Goal: Task Accomplishment & Management: Use online tool/utility

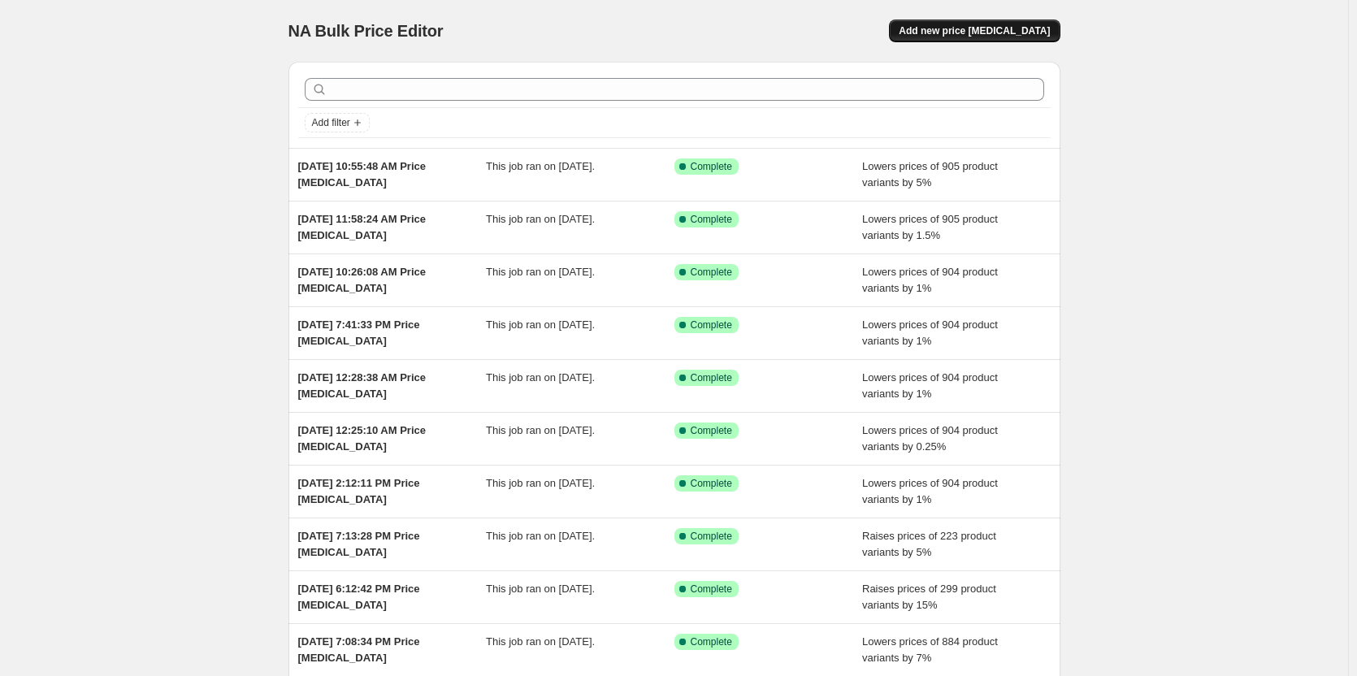
click at [965, 30] on span "Add new price [MEDICAL_DATA]" at bounding box center [973, 30] width 151 height 13
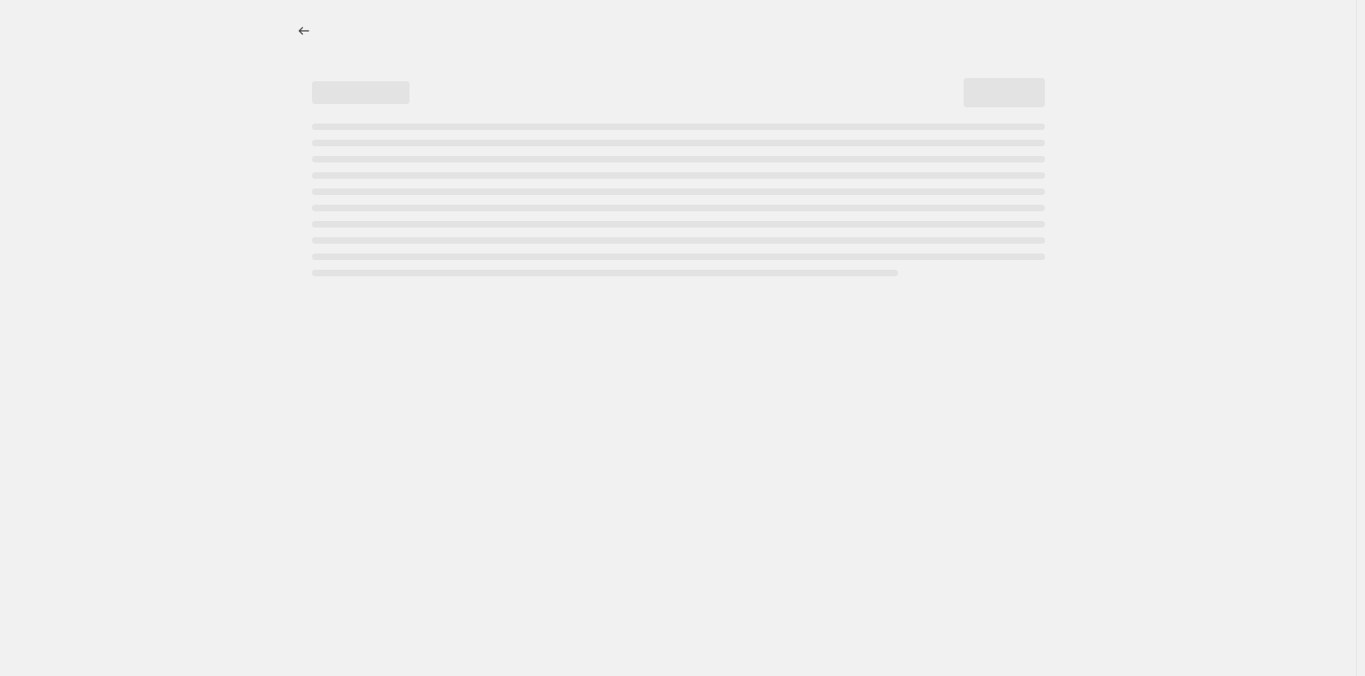
select select "percentage"
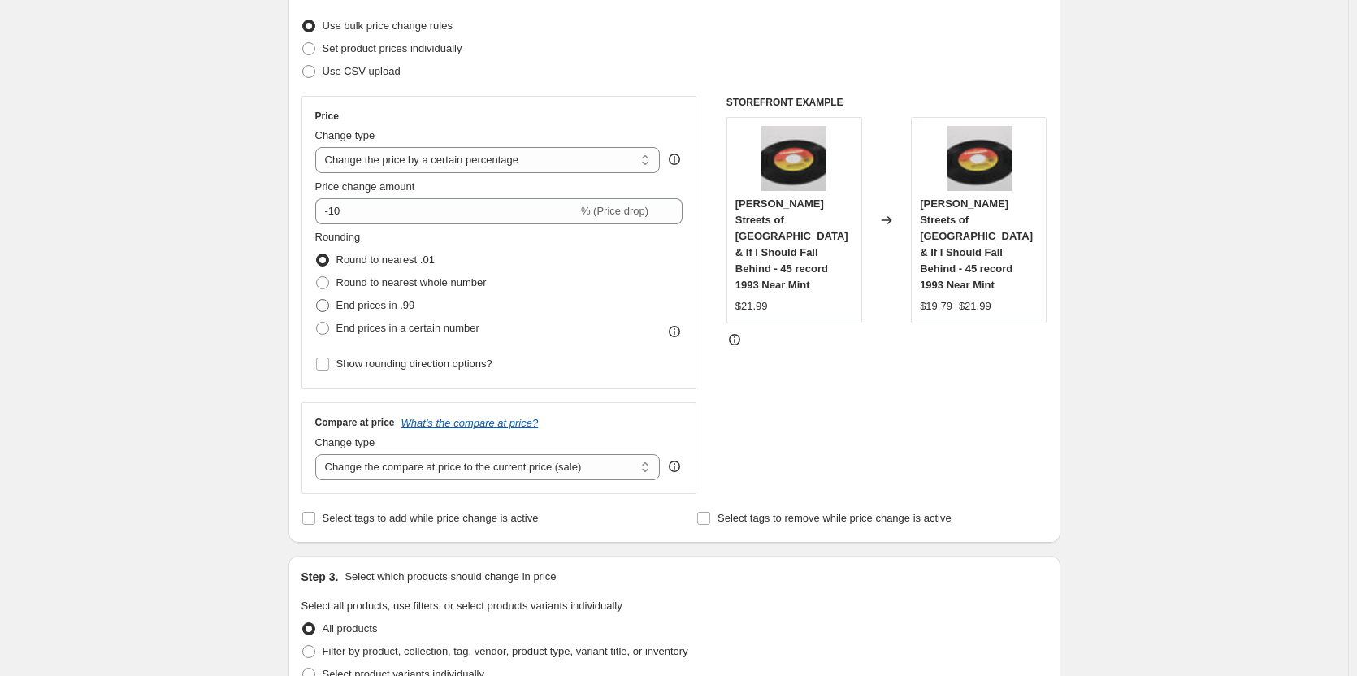
scroll to position [244, 0]
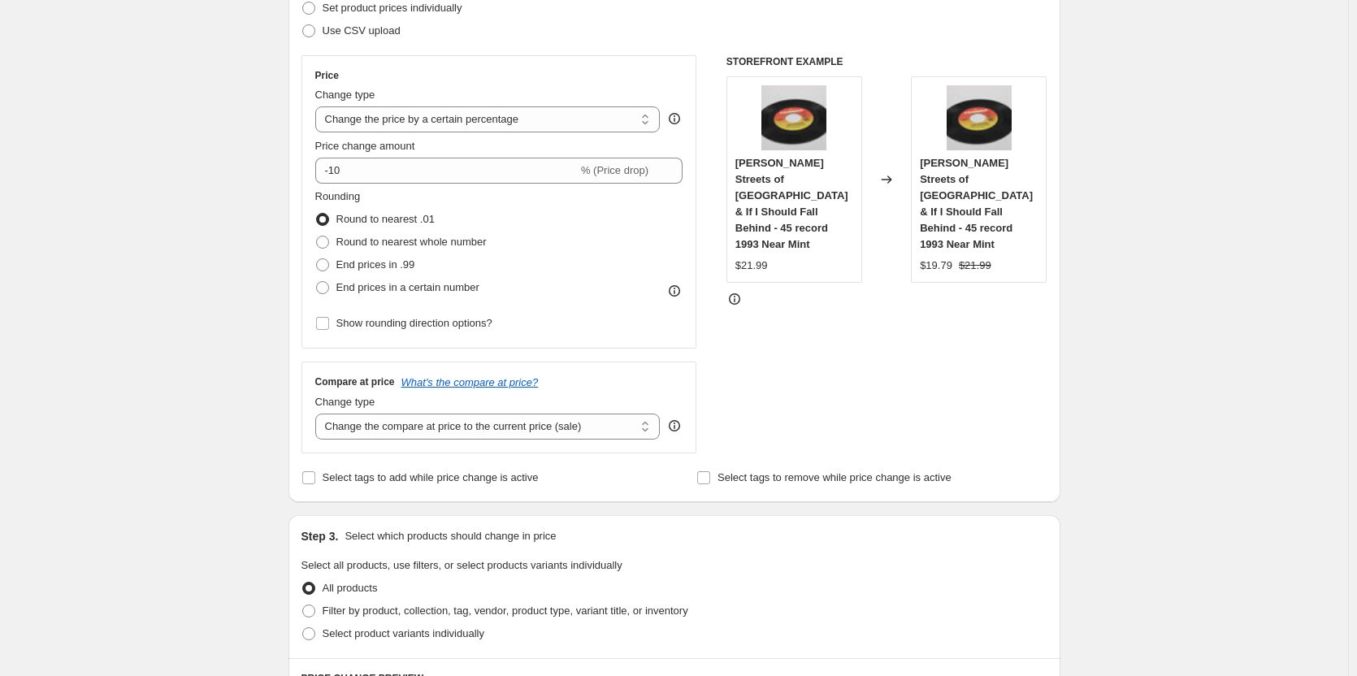
click at [422, 184] on div "Price Change type Change the price to a certain amount Change the price by a ce…" at bounding box center [499, 202] width 368 height 266
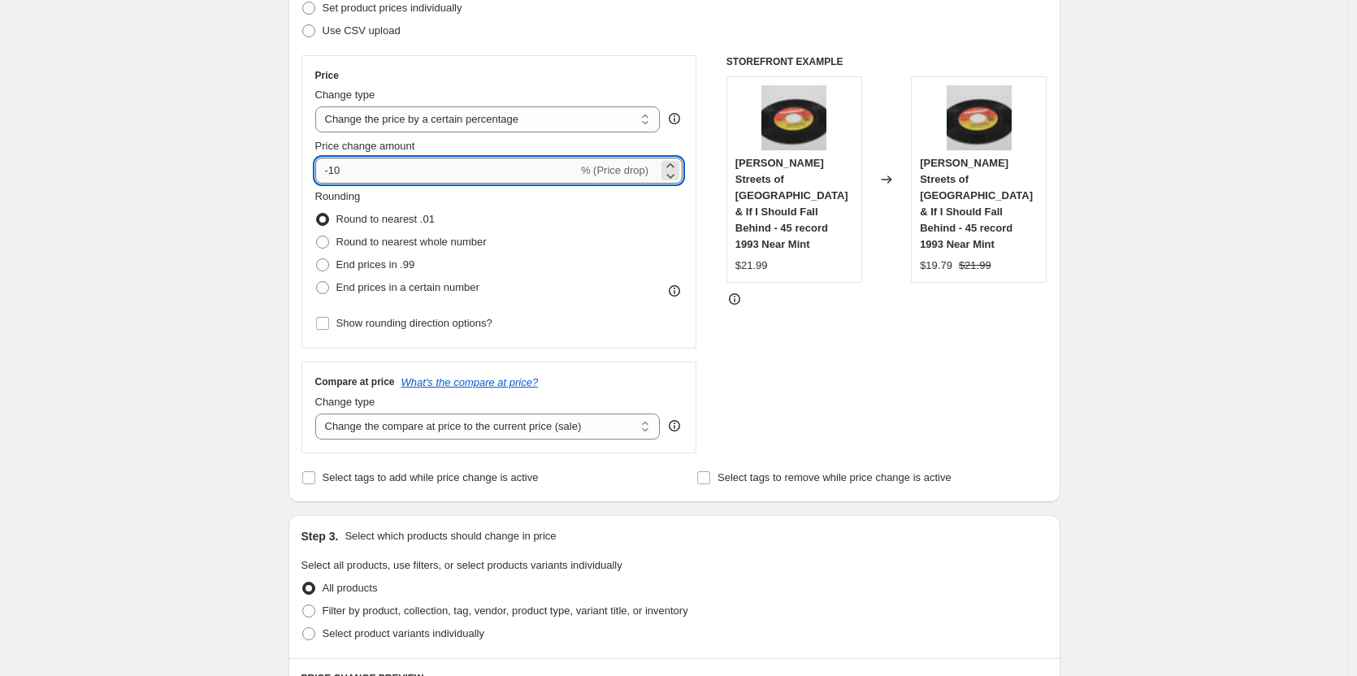
click at [361, 166] on input "-10" at bounding box center [446, 171] width 262 height 26
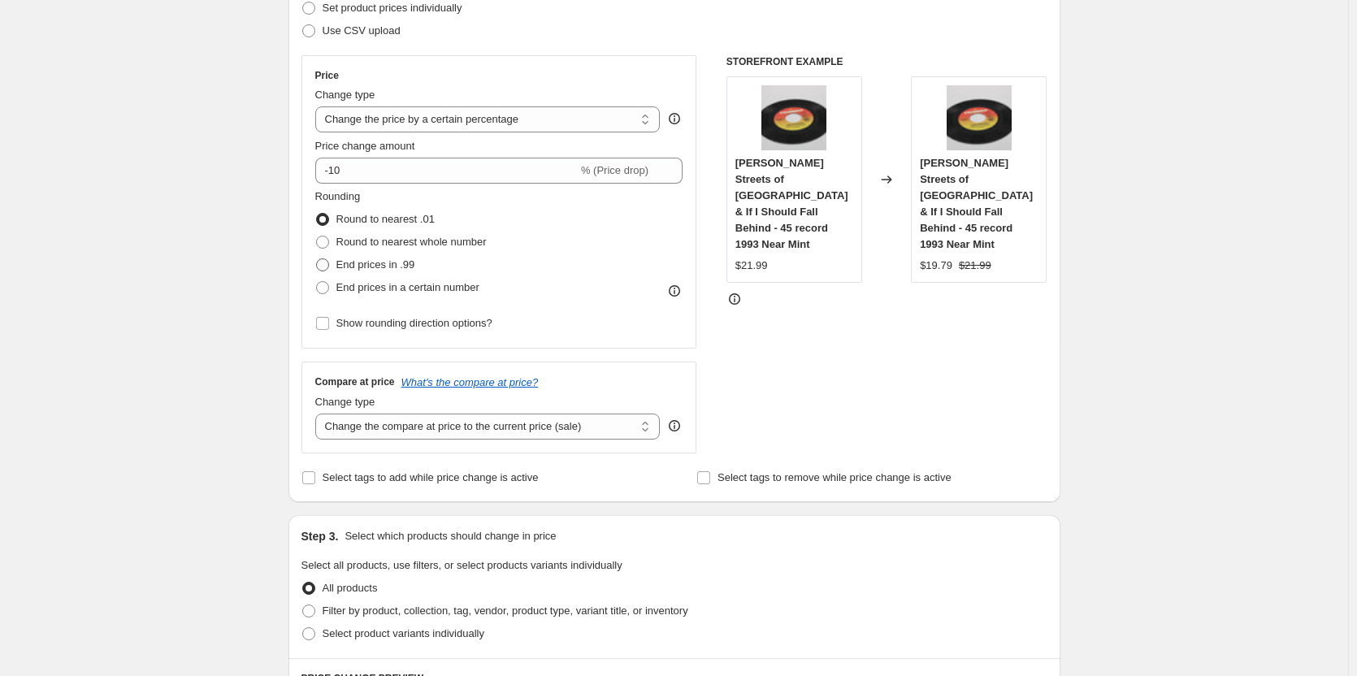
click at [329, 264] on span at bounding box center [322, 264] width 13 height 13
click at [317, 259] on input "End prices in .99" at bounding box center [316, 258] width 1 height 1
radio input "true"
click at [382, 432] on select "Change the compare at price to the current price (sale) Change the compare at p…" at bounding box center [487, 426] width 345 height 26
select select "remove"
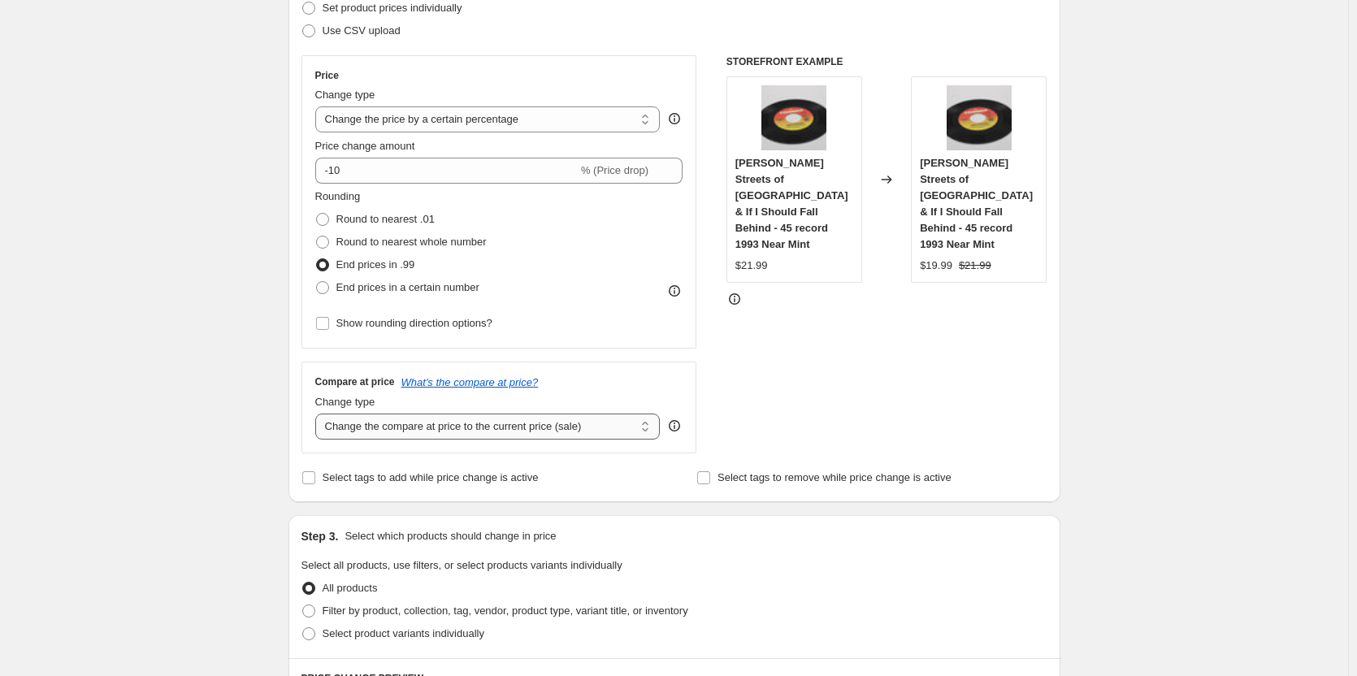
click at [318, 413] on select "Change the compare at price to the current price (sale) Change the compare at p…" at bounding box center [487, 426] width 345 height 26
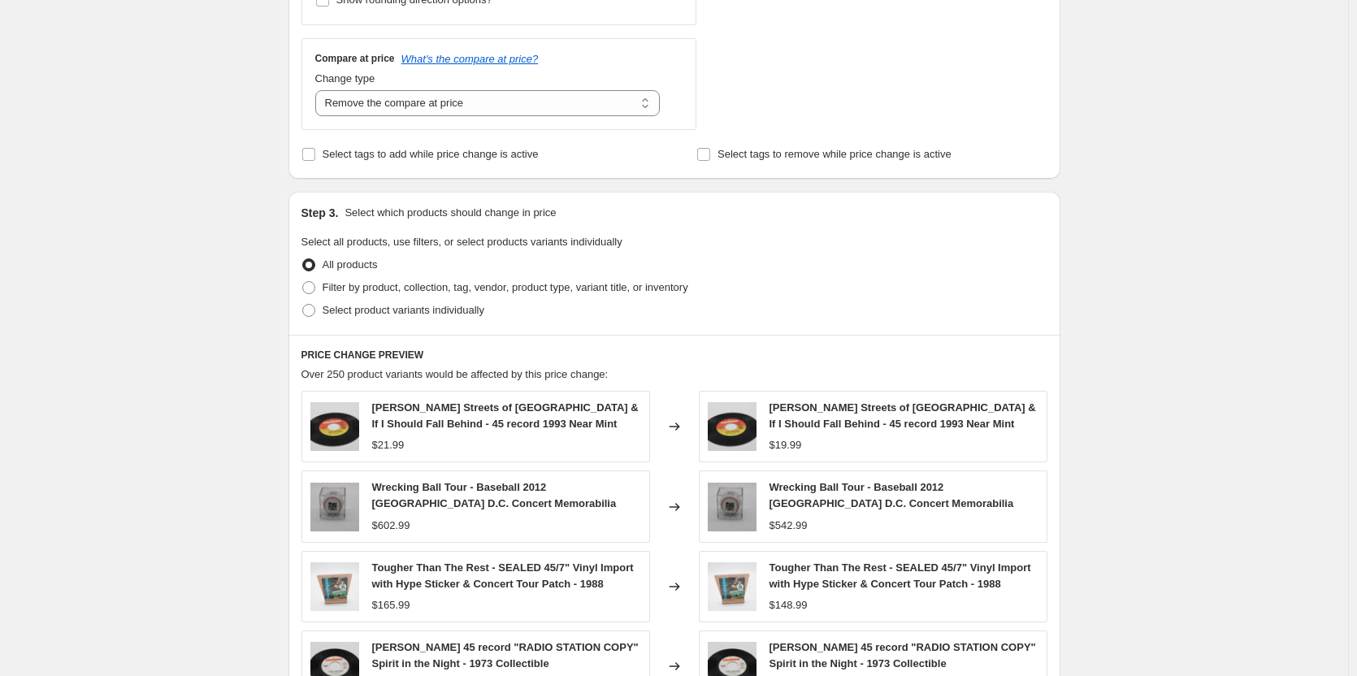
scroll to position [569, 0]
click at [314, 285] on span at bounding box center [308, 285] width 13 height 13
click at [303, 280] on input "Filter by product, collection, tag, vendor, product type, variant title, or inv…" at bounding box center [302, 279] width 1 height 1
radio input "true"
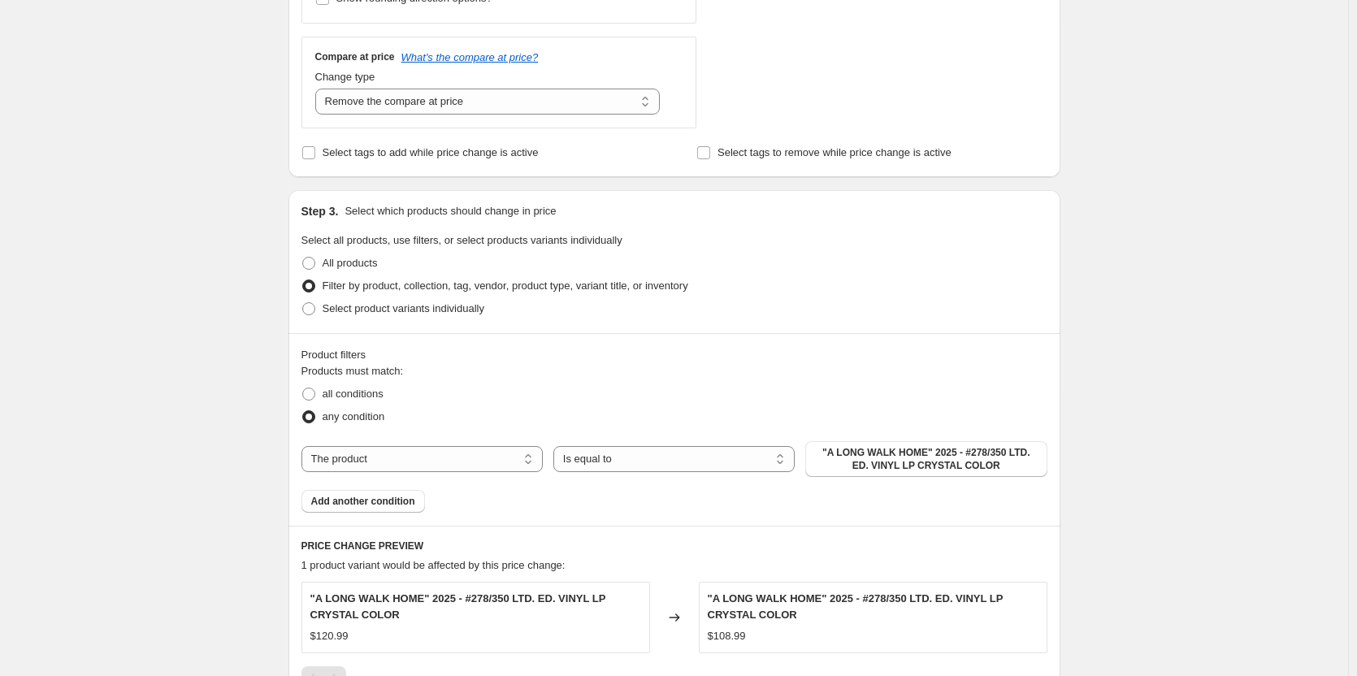
scroll to position [847, 0]
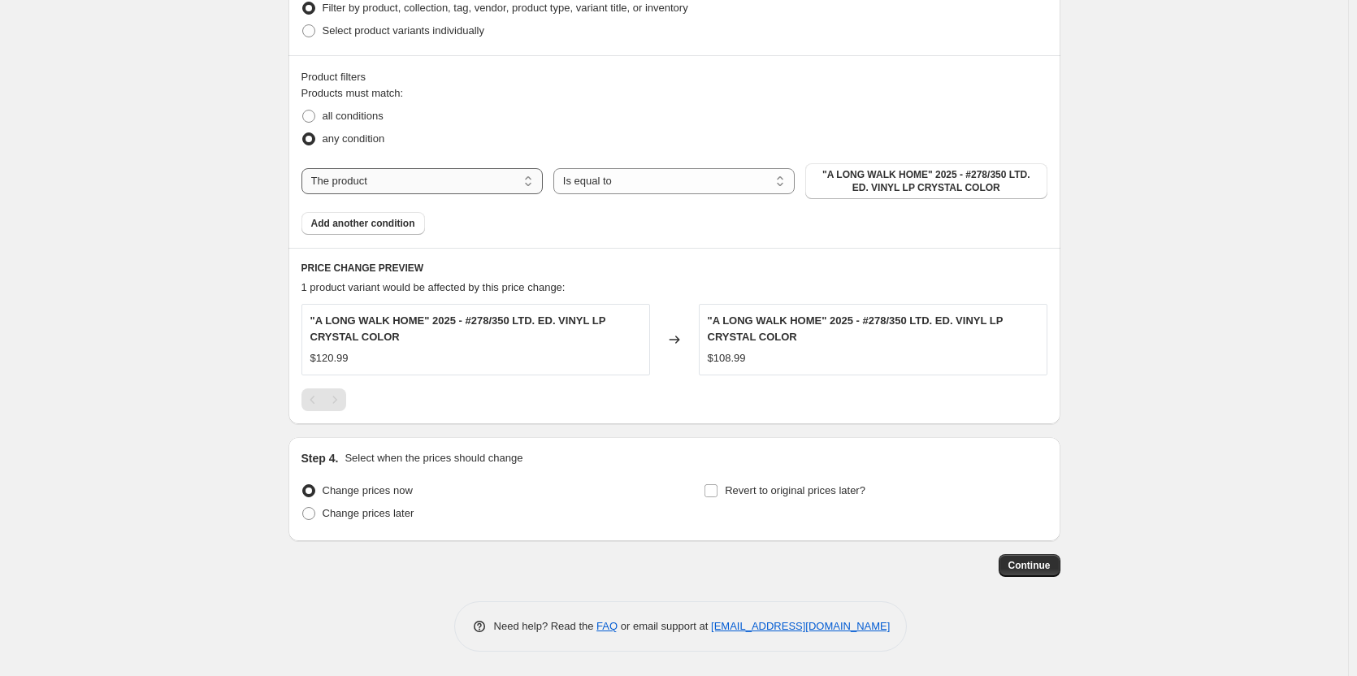
click at [421, 187] on select "The product The product's collection The product's tag The product's vendor The…" at bounding box center [421, 181] width 241 height 26
select select "collection"
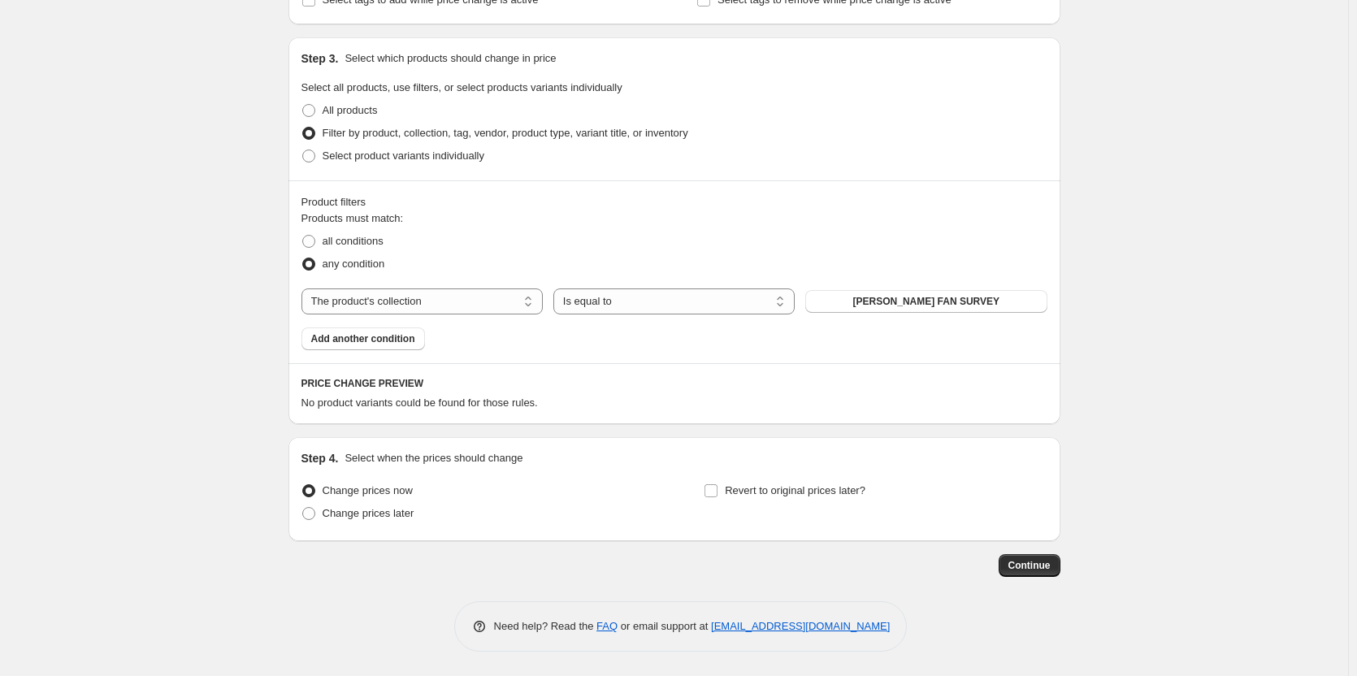
scroll to position [722, 0]
click at [879, 308] on button "[PERSON_NAME] FAN SURVEY" at bounding box center [925, 301] width 241 height 23
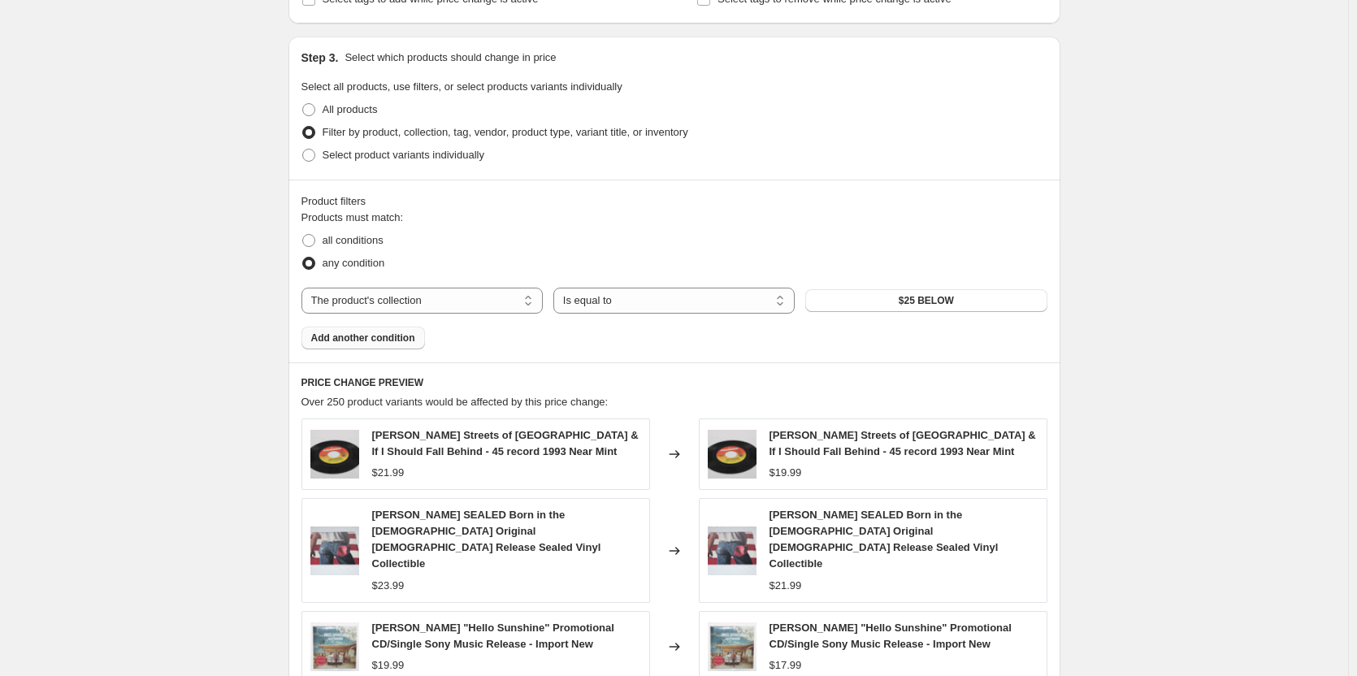
click at [392, 340] on span "Add another condition" at bounding box center [363, 337] width 104 height 13
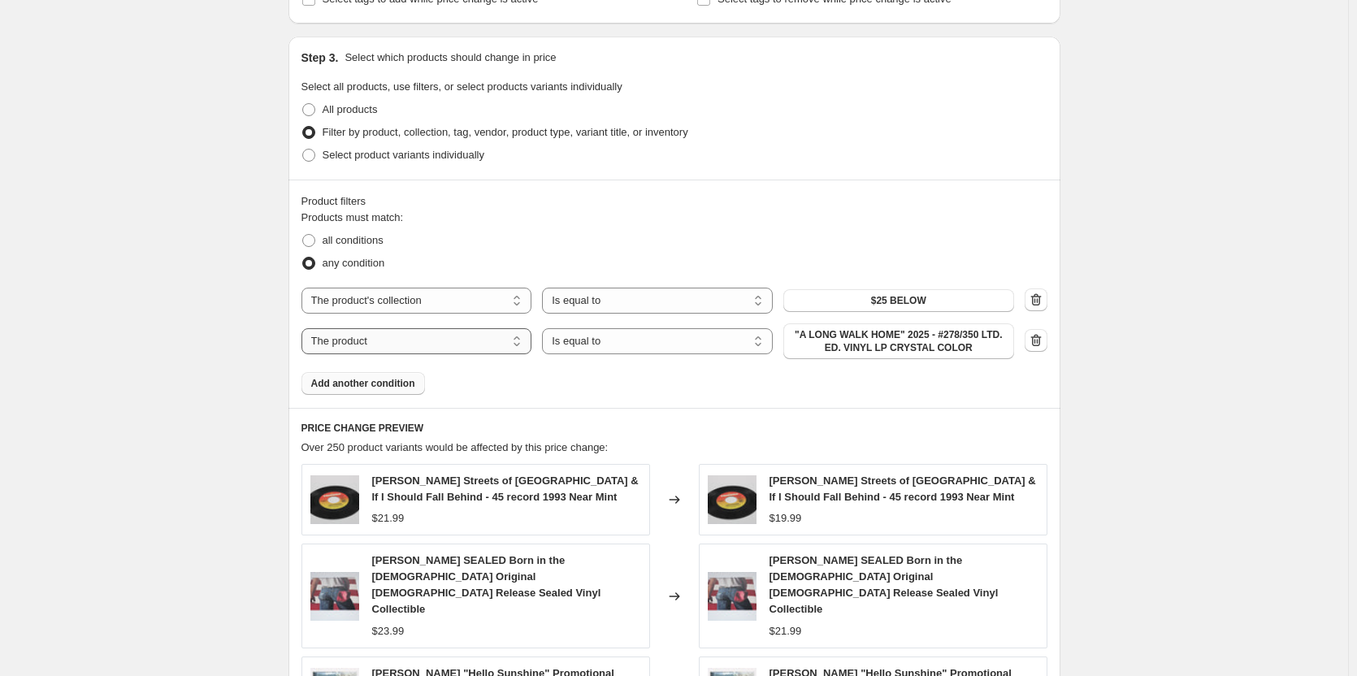
click at [392, 340] on select "The product The product's collection The product's tag The product's vendor The…" at bounding box center [416, 341] width 231 height 26
select select "collection"
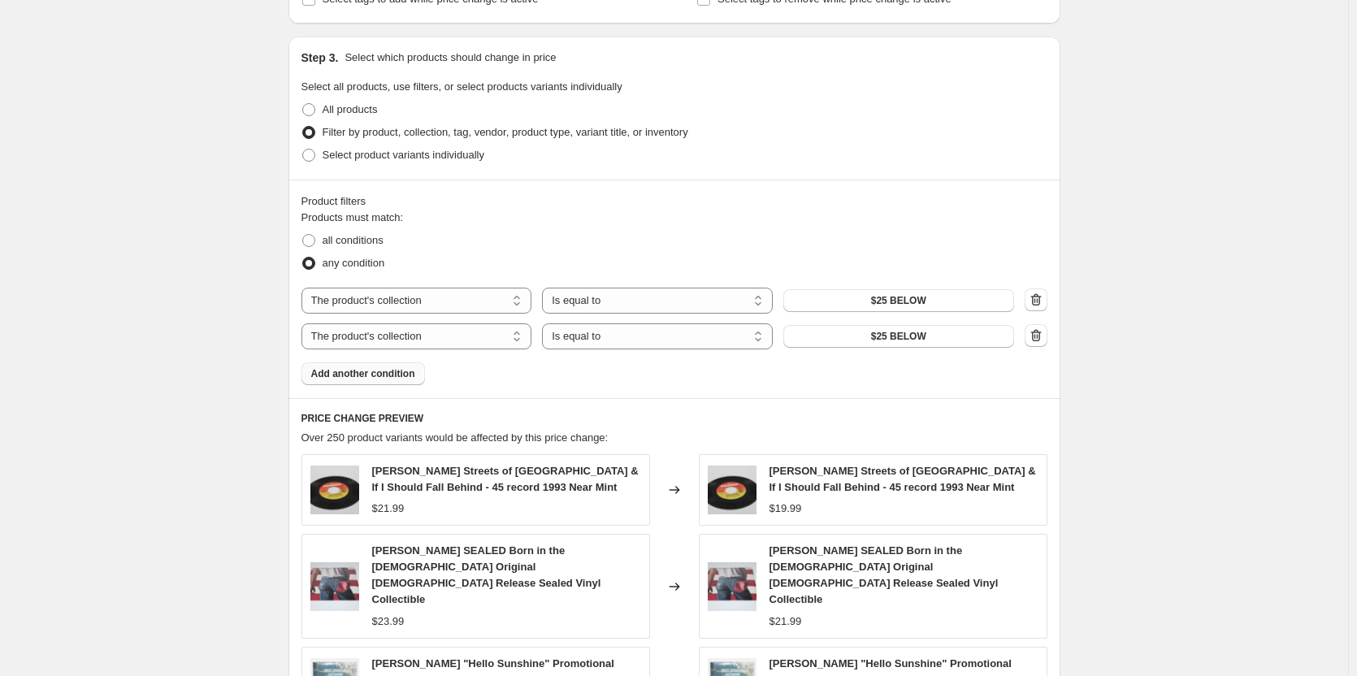
click at [403, 378] on span "Add another condition" at bounding box center [363, 373] width 104 height 13
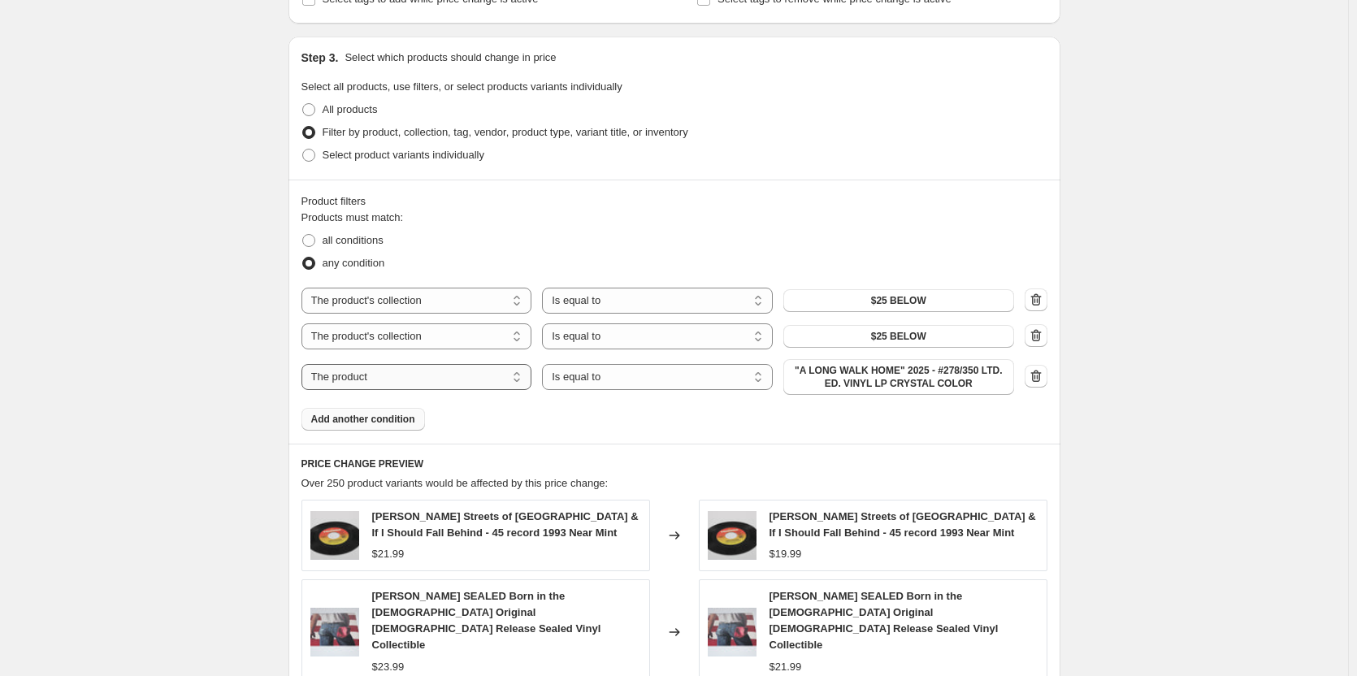
click at [403, 378] on select "The product The product's collection The product's tag The product's vendor The…" at bounding box center [416, 377] width 231 height 26
select select "collection"
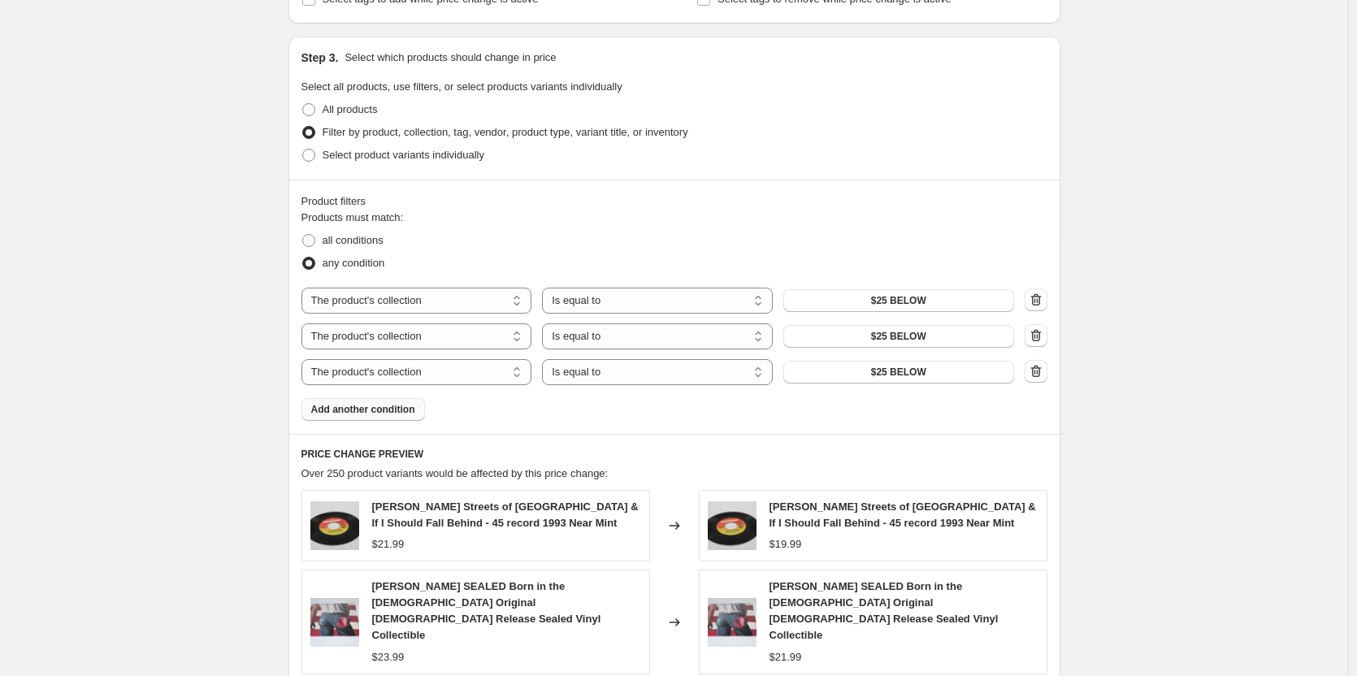
click at [391, 417] on button "Add another condition" at bounding box center [362, 409] width 123 height 23
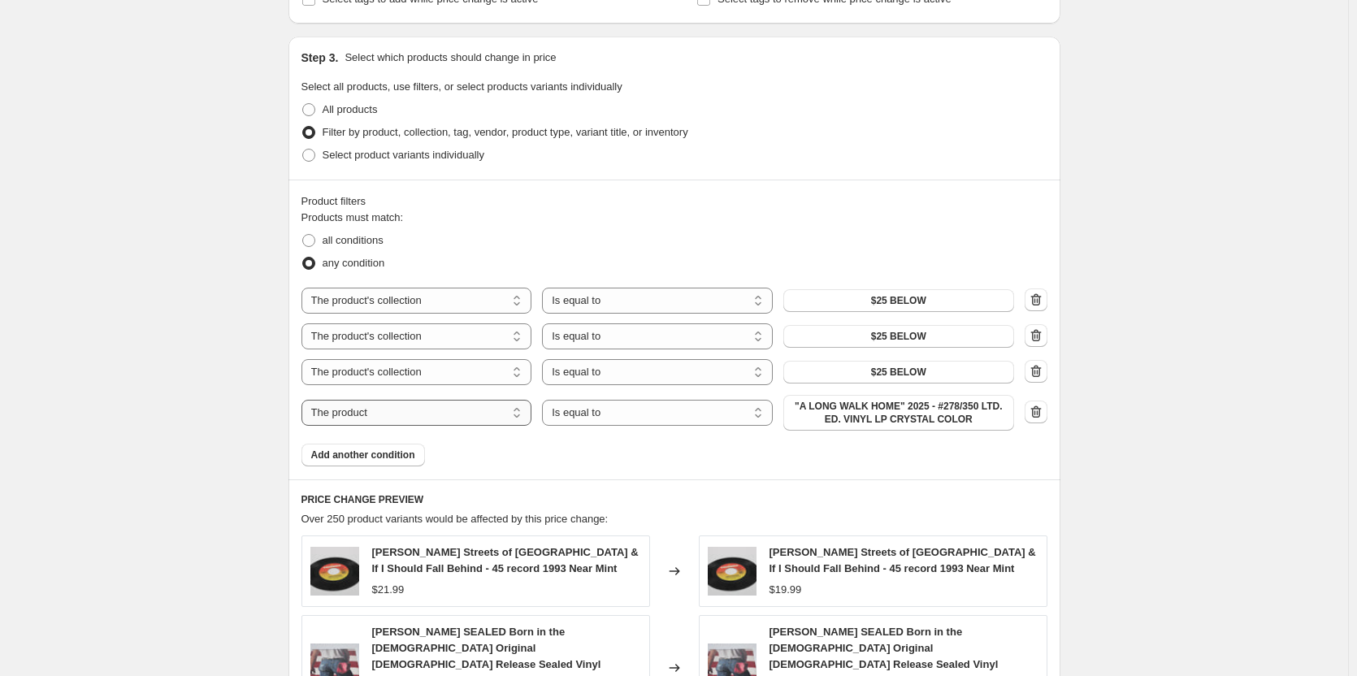
click at [432, 414] on select "The product The product's collection The product's tag The product's vendor The…" at bounding box center [416, 413] width 231 height 26
select select "collection"
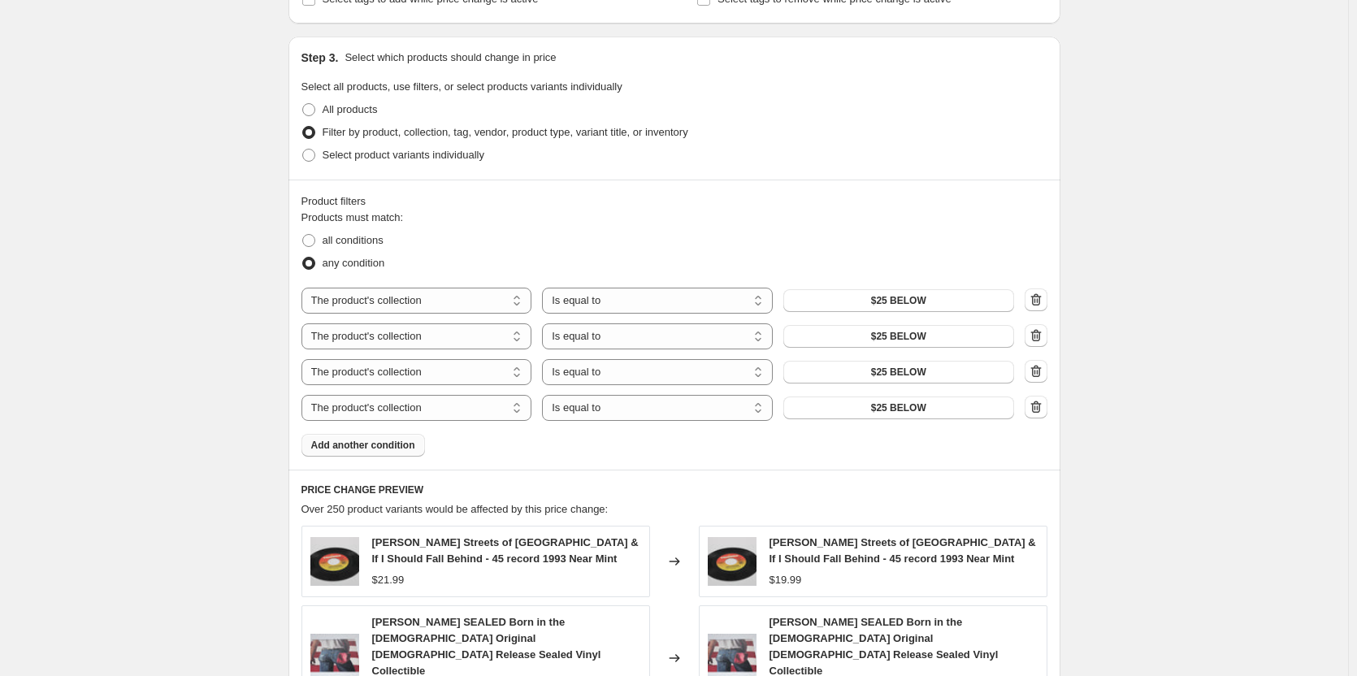
click at [400, 452] on button "Add another condition" at bounding box center [362, 445] width 123 height 23
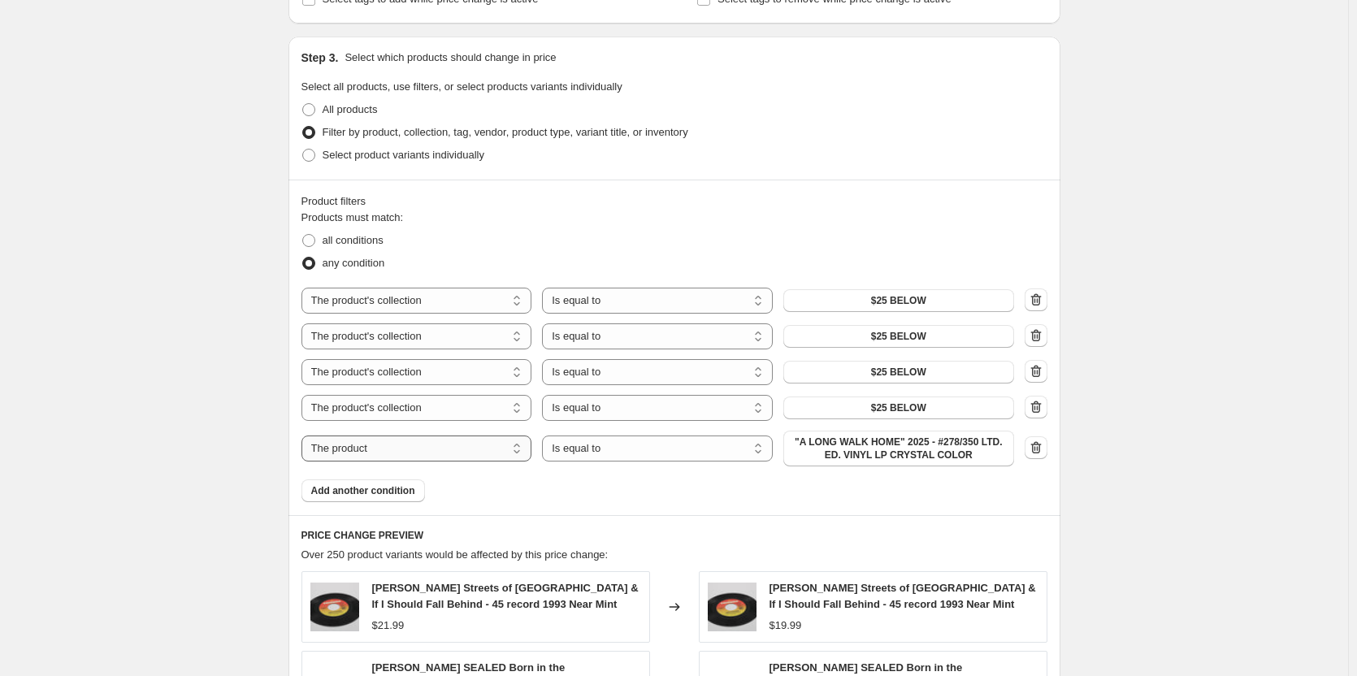
click at [400, 451] on select "The product The product's collection The product's tag The product's vendor The…" at bounding box center [416, 448] width 231 height 26
select select "collection"
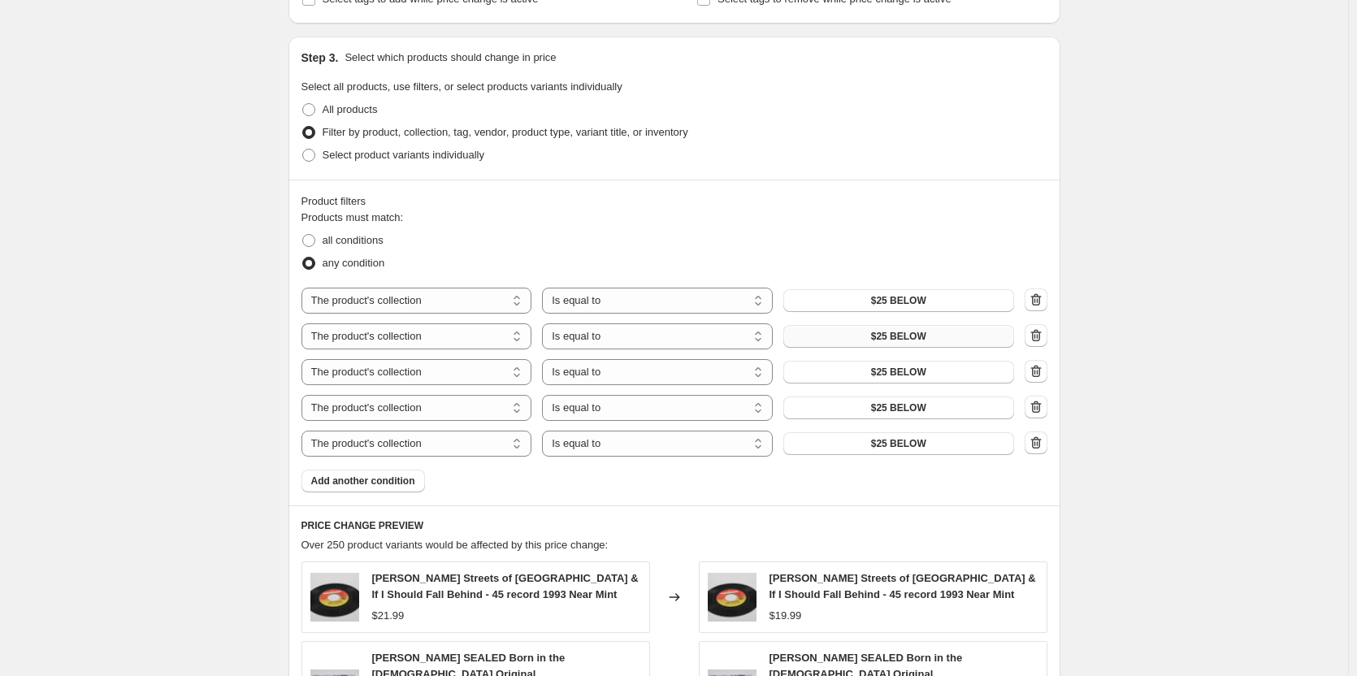
click at [923, 338] on span "$25 BELOW" at bounding box center [898, 336] width 55 height 13
click at [893, 370] on span "$25 BELOW" at bounding box center [898, 372] width 55 height 13
click at [1041, 375] on icon "button" at bounding box center [1036, 371] width 16 height 16
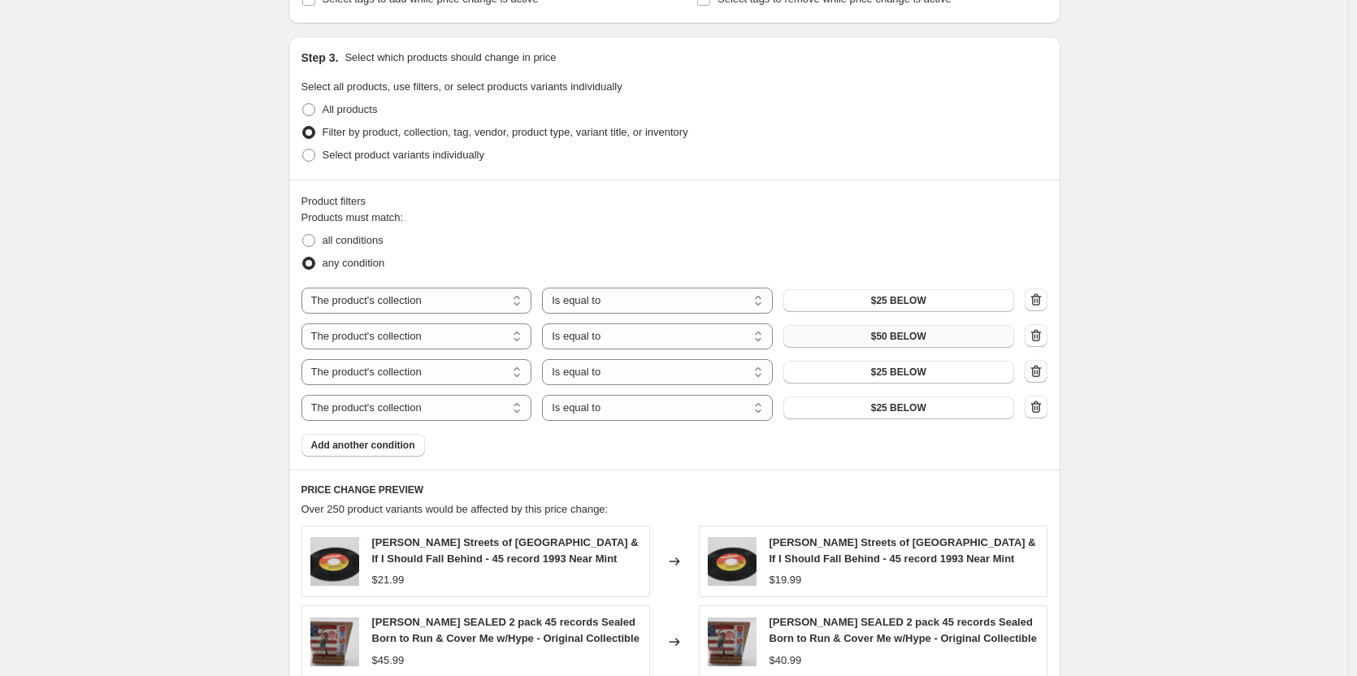
click at [1040, 371] on icon "button" at bounding box center [1036, 371] width 16 height 16
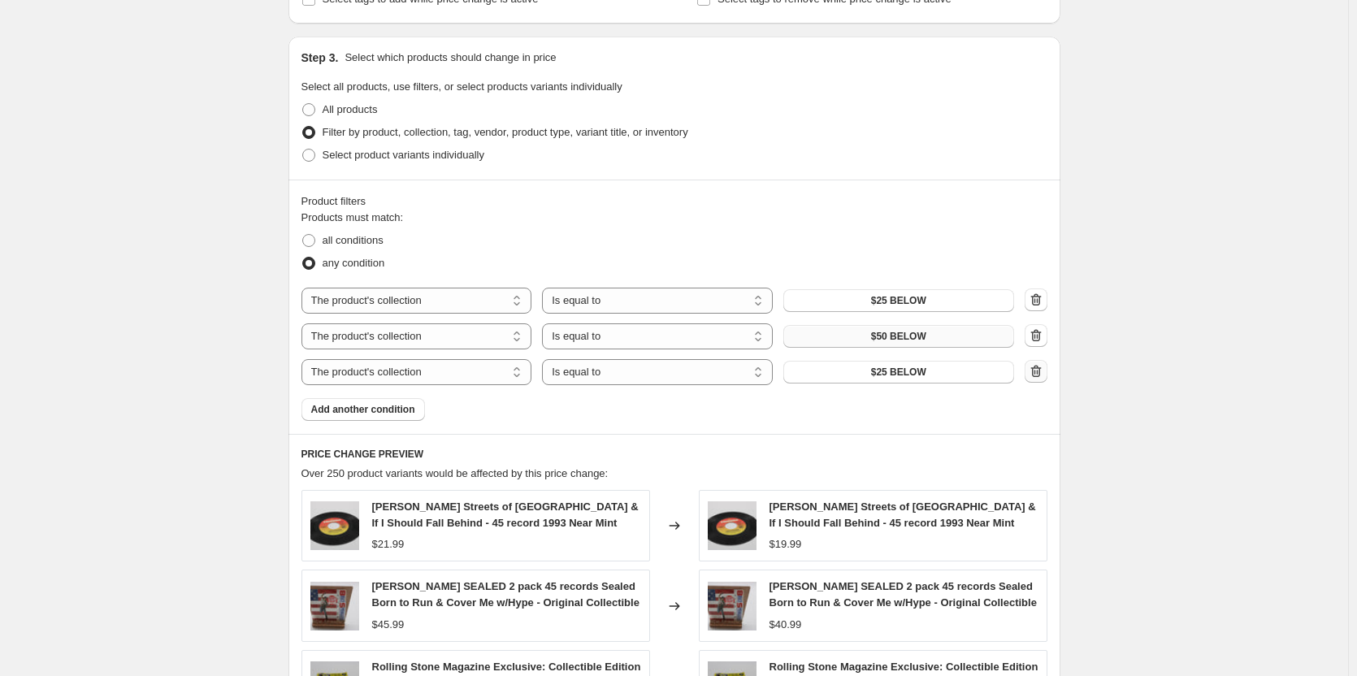
click at [1040, 371] on icon "button" at bounding box center [1036, 371] width 16 height 16
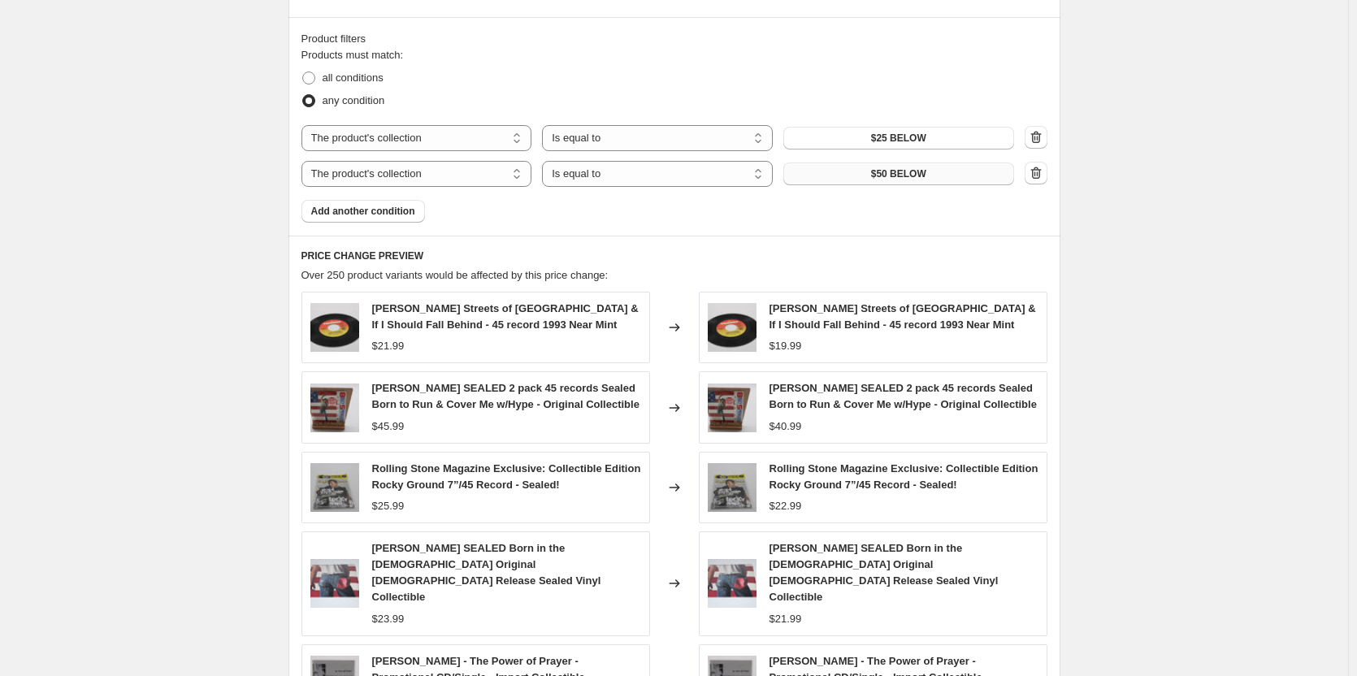
scroll to position [1210, 0]
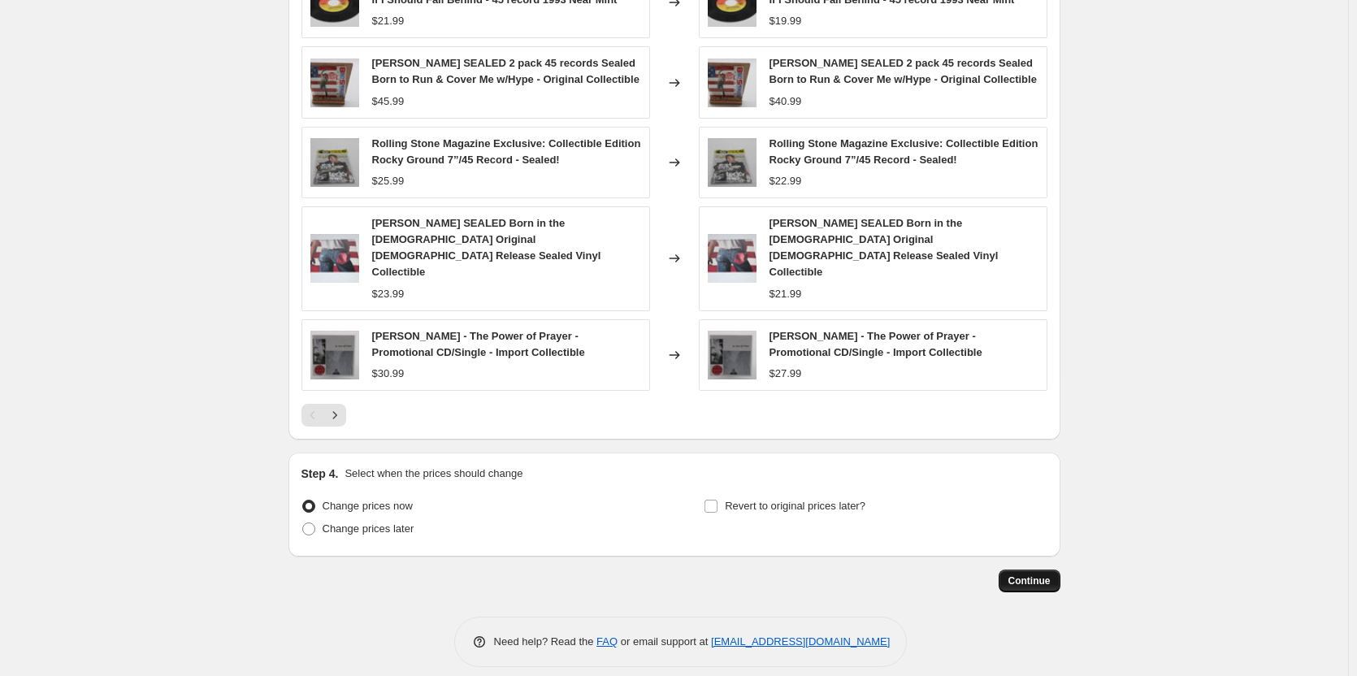
click at [1042, 574] on span "Continue" at bounding box center [1029, 580] width 42 height 13
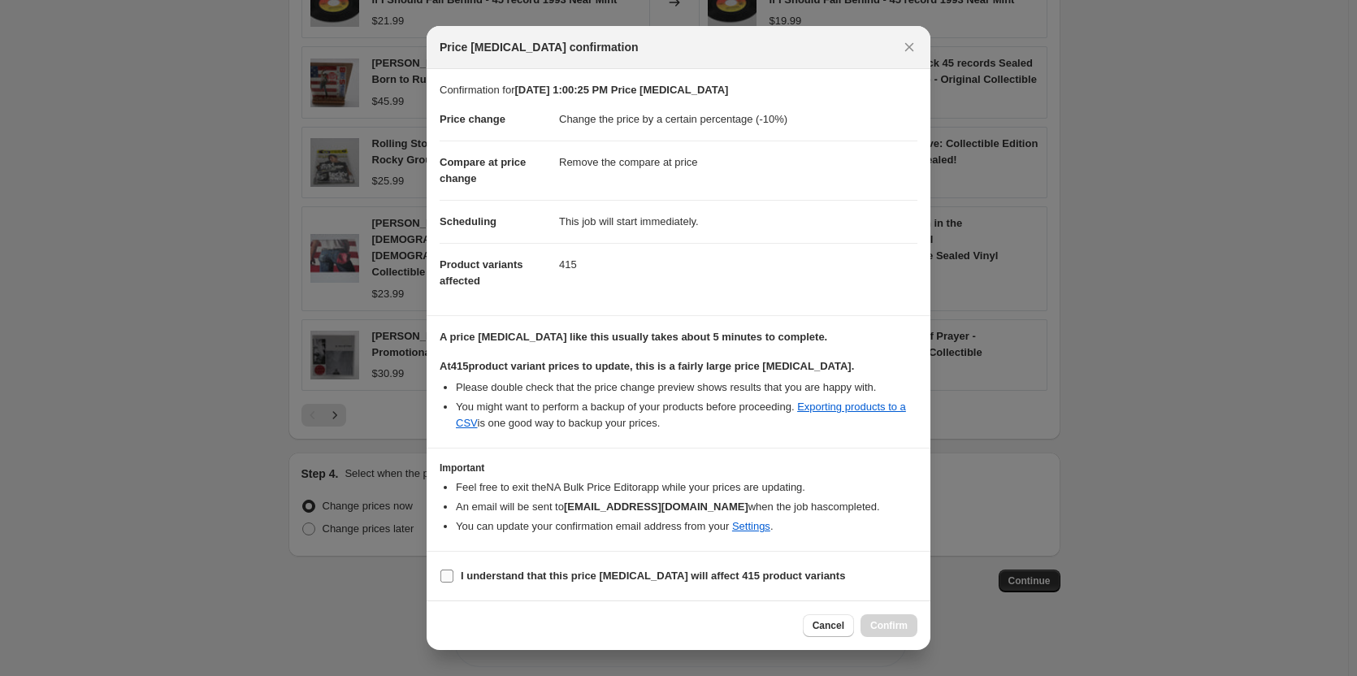
click at [446, 578] on input "I understand that this price [MEDICAL_DATA] will affect 415 product variants" at bounding box center [446, 575] width 13 height 13
checkbox input "true"
click at [889, 625] on span "Confirm" at bounding box center [888, 625] width 37 height 13
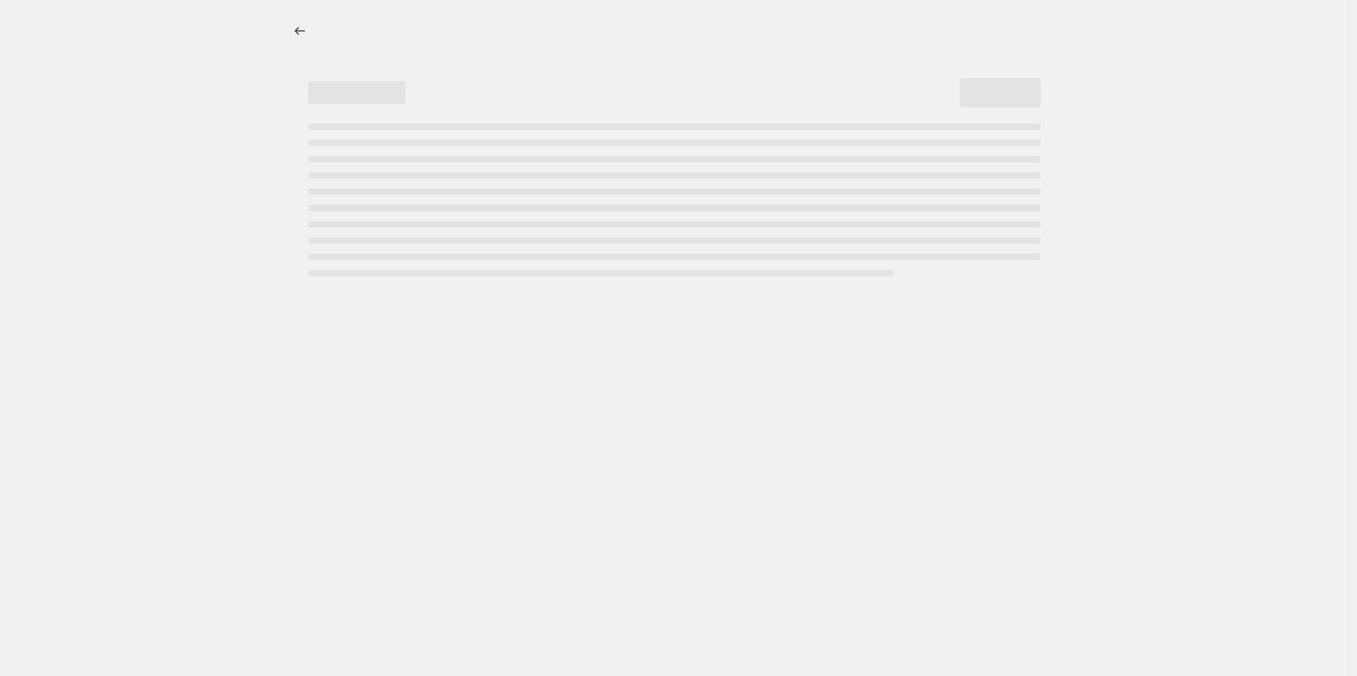
select select "percentage"
select select "remove"
select select "collection"
